Goal: Task Accomplishment & Management: Manage account settings

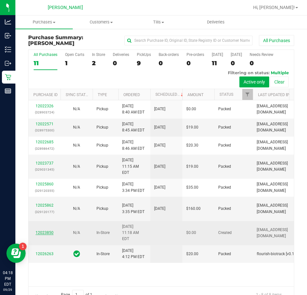
click at [43, 230] on link "12023850" at bounding box center [45, 232] width 18 height 4
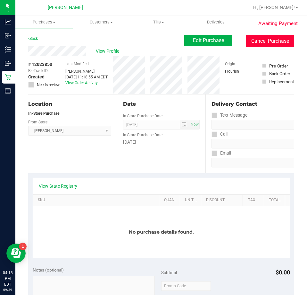
click at [264, 40] on button "Cancel Purchase" at bounding box center [270, 41] width 48 height 12
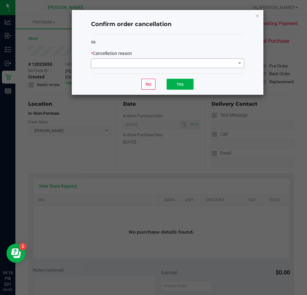
click at [215, 59] on div "* Cancellation reason" at bounding box center [167, 59] width 153 height 18
click at [212, 65] on span at bounding box center [163, 63] width 145 height 9
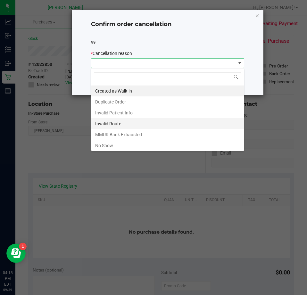
scroll to position [10, 153]
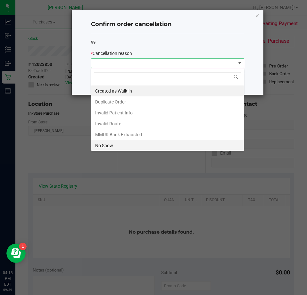
click at [156, 147] on li "No Show" at bounding box center [167, 145] width 153 height 11
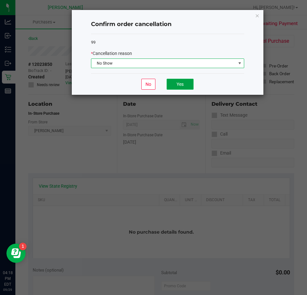
click at [179, 84] on button "Yes" at bounding box center [180, 84] width 27 height 11
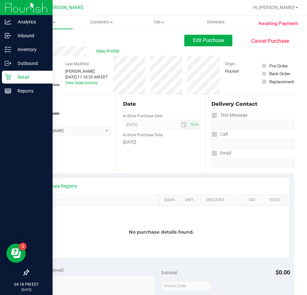
click at [14, 76] on div "Retail" at bounding box center [27, 77] width 51 height 13
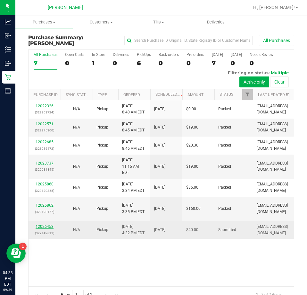
click at [52, 224] on link "12026453" at bounding box center [45, 226] width 18 height 4
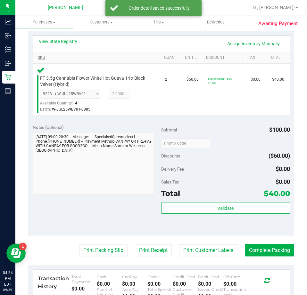
scroll to position [160, 0]
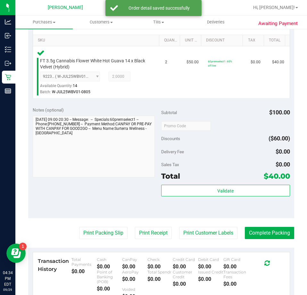
click at [229, 206] on div "Validate" at bounding box center [225, 199] width 129 height 29
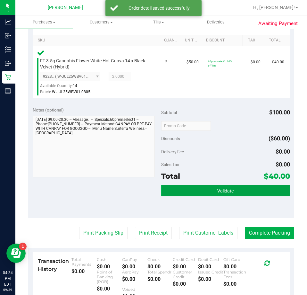
click at [243, 188] on button "Validate" at bounding box center [225, 191] width 129 height 12
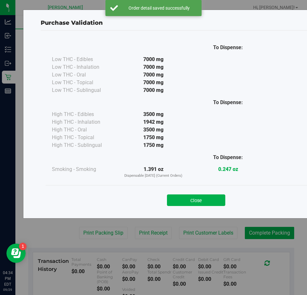
click at [216, 188] on div "Close" at bounding box center [197, 198] width 302 height 26
click at [203, 203] on button "Close" at bounding box center [196, 200] width 58 height 12
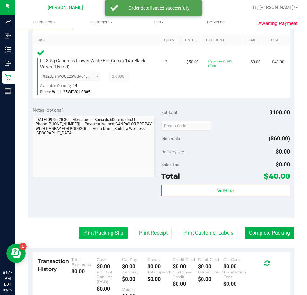
click at [110, 238] on button "Print Packing Slip" at bounding box center [103, 233] width 48 height 12
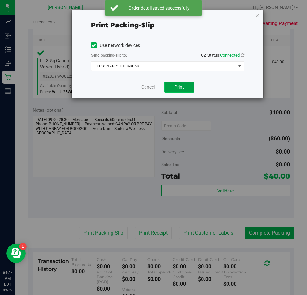
click at [184, 90] on button "Print" at bounding box center [180, 87] width 30 height 11
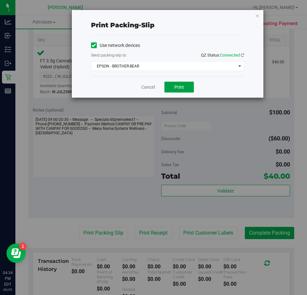
click at [167, 91] on button "Print" at bounding box center [180, 87] width 30 height 11
click at [146, 87] on link "Cancel" at bounding box center [145, 87] width 13 height 7
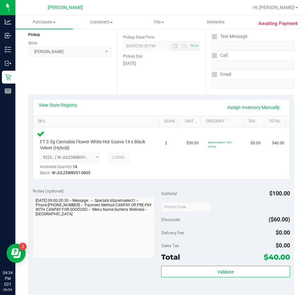
scroll to position [113, 0]
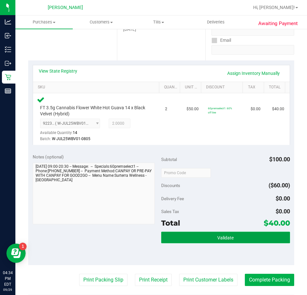
click at [229, 238] on span "Validate" at bounding box center [226, 237] width 16 height 5
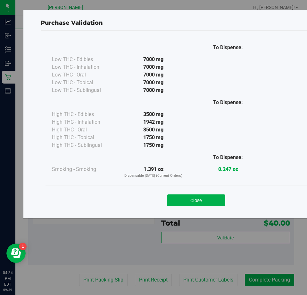
click at [267, 278] on div "Purchase Validation To Dispense: Low THC - Edibles 7000 mg" at bounding box center [156, 147] width 312 height 295
click at [198, 202] on button "Close" at bounding box center [196, 200] width 58 height 12
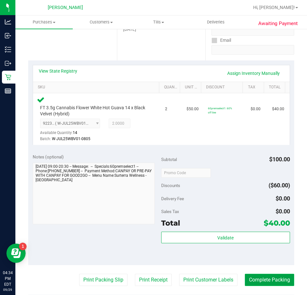
click at [260, 281] on button "Complete Packing" at bounding box center [269, 279] width 49 height 12
